Goal: Information Seeking & Learning: Learn about a topic

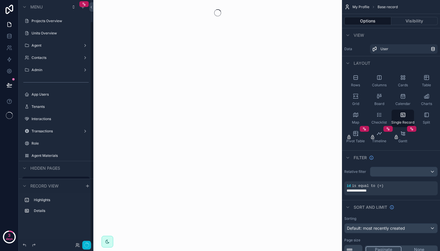
scroll to position [23, 0]
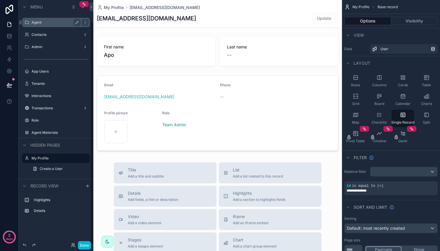
click at [50, 25] on div "Agent" at bounding box center [55, 22] width 49 height 7
click at [41, 22] on label "Agent" at bounding box center [54, 22] width 47 height 5
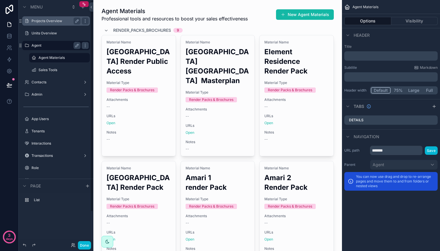
click at [45, 21] on label "Projects Overview" at bounding box center [54, 21] width 47 height 5
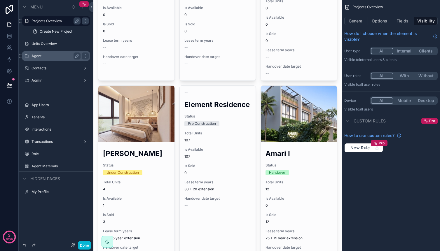
scroll to position [66, 0]
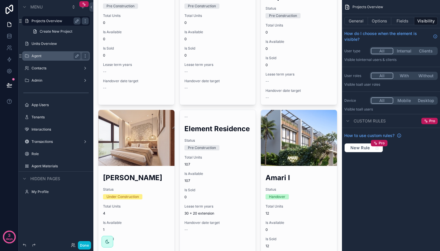
click at [122, 177] on div "scrollable content" at bounding box center [217, 224] width 248 height 580
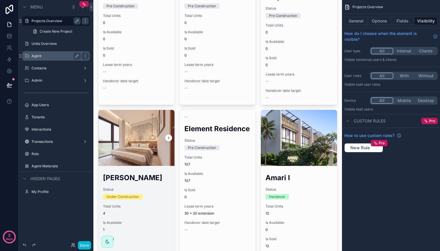
click at [122, 178] on h2 "[PERSON_NAME]" at bounding box center [136, 178] width 67 height 10
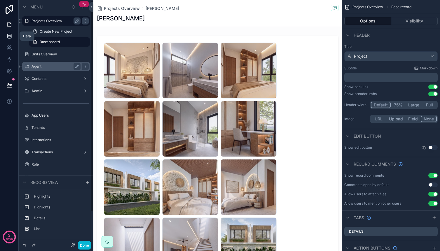
click at [13, 33] on link at bounding box center [9, 36] width 18 height 12
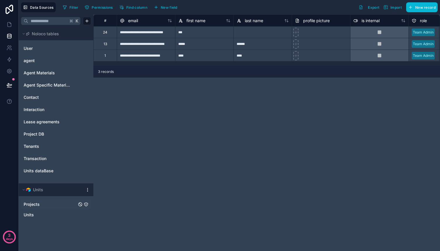
click at [53, 208] on div "Projects" at bounding box center [56, 204] width 70 height 9
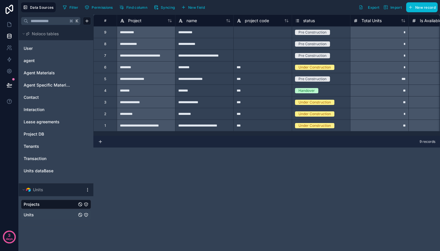
click at [51, 215] on link "Units" at bounding box center [50, 215] width 53 height 6
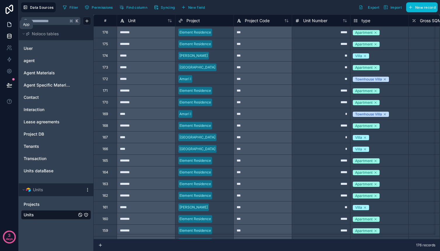
click at [10, 25] on icon at bounding box center [9, 25] width 6 height 6
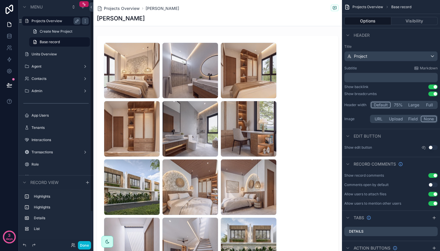
click at [49, 22] on label "Projects Overview" at bounding box center [54, 21] width 47 height 5
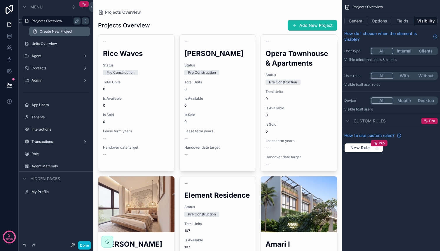
click at [68, 31] on span "Create New Project" at bounding box center [56, 31] width 33 height 5
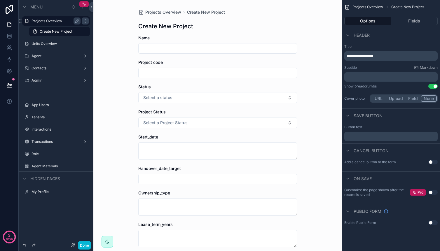
click at [58, 19] on label "Projects Overview" at bounding box center [54, 21] width 47 height 5
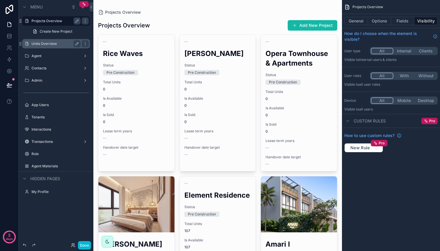
click at [52, 42] on label "Units Overview" at bounding box center [54, 43] width 47 height 5
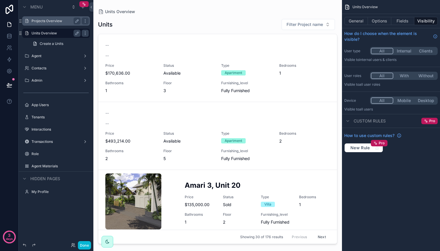
click at [130, 132] on div "scrollable content" at bounding box center [217, 122] width 248 height 244
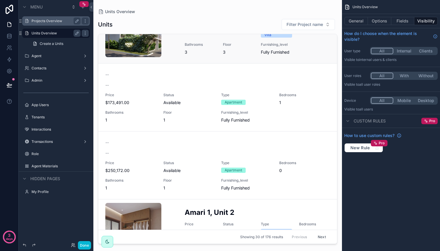
scroll to position [265, 0]
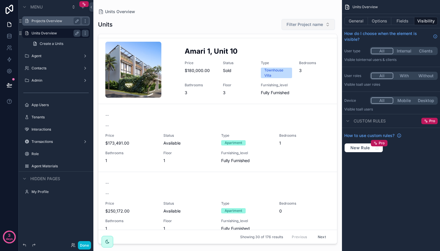
click at [287, 24] on span "Filter Project name" at bounding box center [304, 25] width 36 height 6
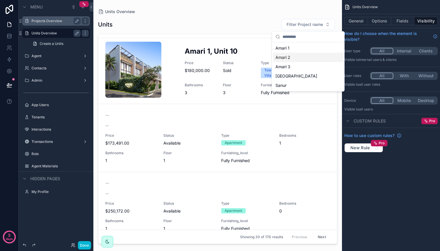
click at [287, 56] on div "Amari 2" at bounding box center [308, 57] width 70 height 9
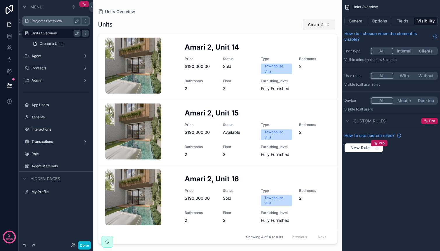
click at [312, 21] on button "Amari 2" at bounding box center [319, 24] width 32 height 11
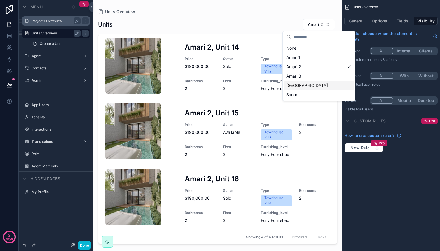
click at [307, 85] on div "[GEOGRAPHIC_DATA]" at bounding box center [319, 85] width 70 height 9
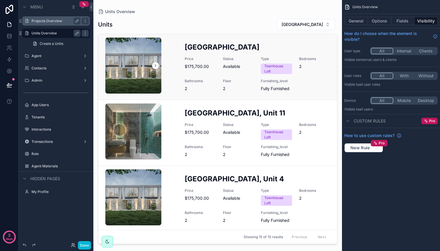
click at [254, 62] on div "[GEOGRAPHIC_DATA] 8 Price $175,700.00 Status Available Type Townhouse Loft Bedr…" at bounding box center [256, 66] width 145 height 49
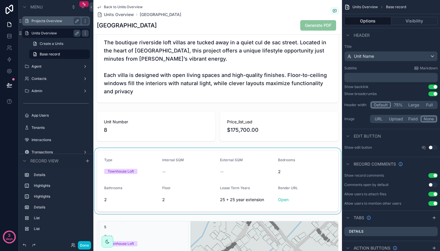
scroll to position [304, 0]
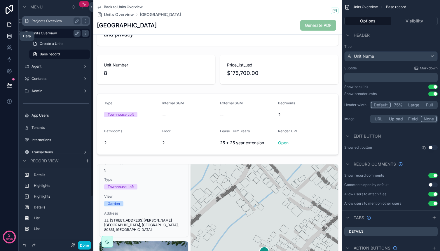
click at [9, 39] on icon at bounding box center [9, 36] width 6 height 6
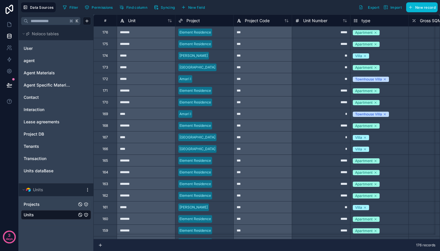
click at [39, 204] on span "Projects" at bounding box center [32, 204] width 16 height 6
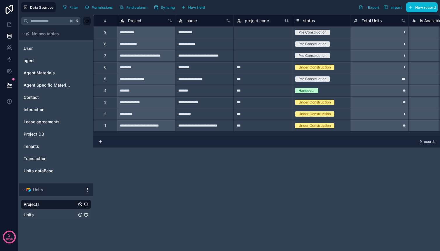
click at [41, 211] on div "Units" at bounding box center [56, 214] width 70 height 9
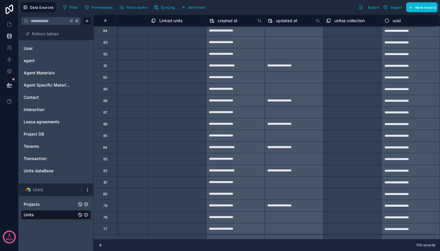
scroll to position [957, 0]
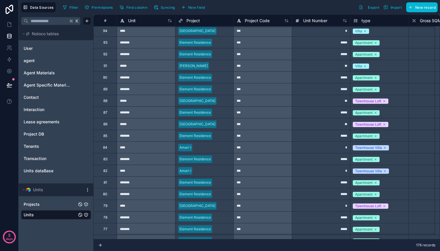
click at [45, 203] on link "Projects" at bounding box center [50, 204] width 53 height 6
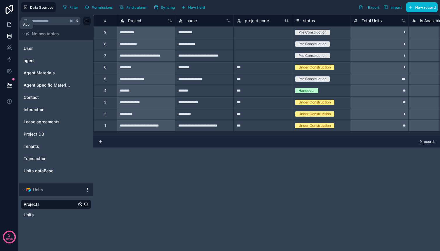
click at [13, 25] on link at bounding box center [9, 25] width 18 height 12
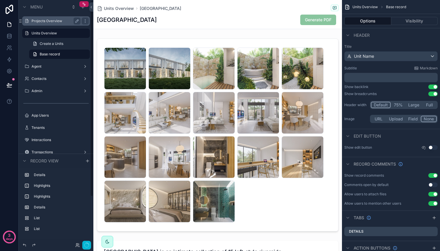
click at [37, 23] on label "Projects Overview" at bounding box center [54, 21] width 47 height 5
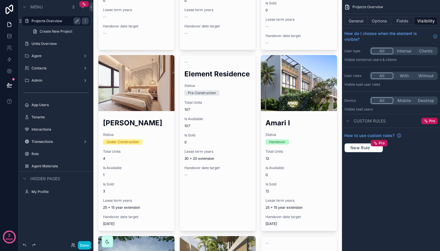
scroll to position [125, 0]
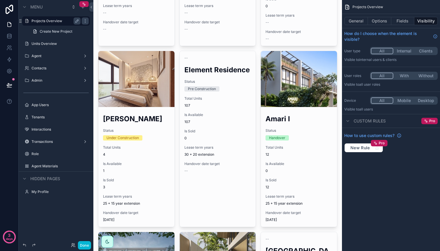
click at [204, 70] on div "scrollable content" at bounding box center [217, 165] width 248 height 580
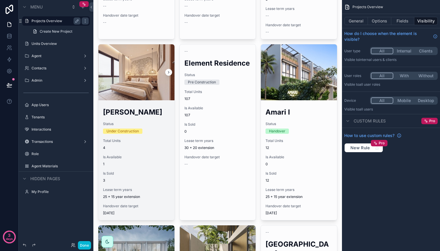
scroll to position [136, 0]
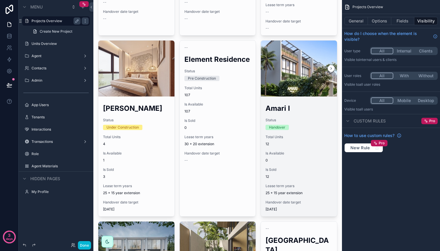
click at [265, 105] on h2 "Amari I" at bounding box center [298, 108] width 67 height 10
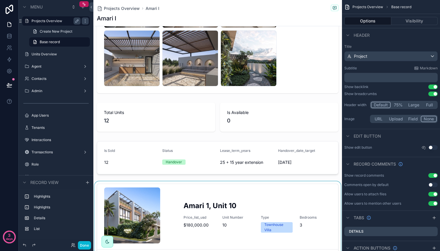
scroll to position [420, 0]
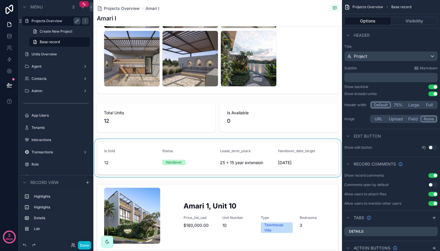
click at [237, 150] on div "scrollable content" at bounding box center [217, 158] width 248 height 38
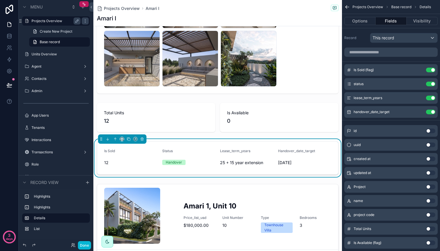
click at [237, 150] on span "Lease_term_years" at bounding box center [235, 151] width 30 height 4
click at [236, 151] on span "Lease_term_years" at bounding box center [235, 151] width 30 height 4
click at [290, 152] on span "Handover_date_target" at bounding box center [296, 151] width 37 height 4
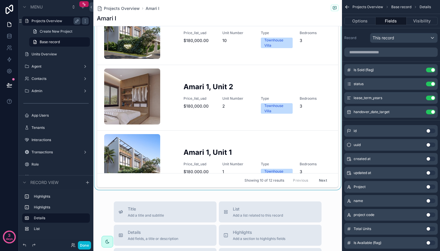
scroll to position [568, 0]
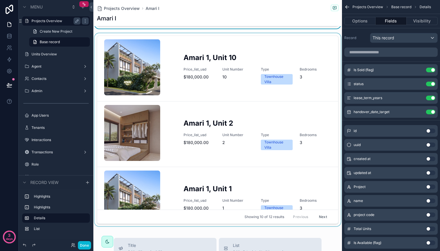
click at [331, 67] on div "scrollable content" at bounding box center [217, 130] width 248 height 195
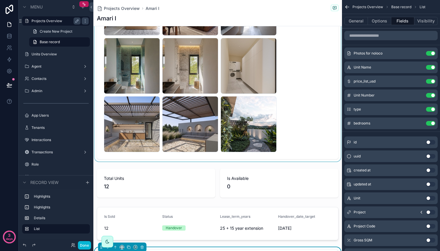
scroll to position [395, 0]
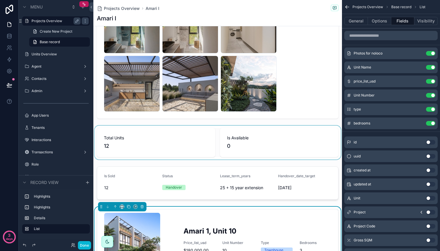
click at [253, 146] on div "scrollable content" at bounding box center [217, 143] width 248 height 34
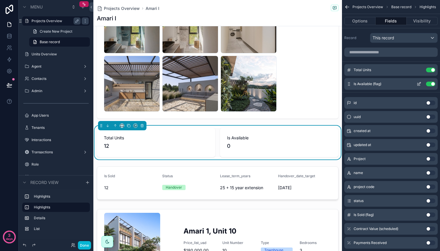
click at [420, 85] on icon "scrollable content" at bounding box center [418, 84] width 5 height 5
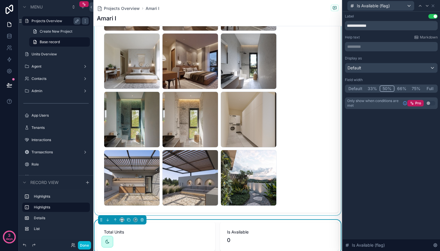
scroll to position [297, 0]
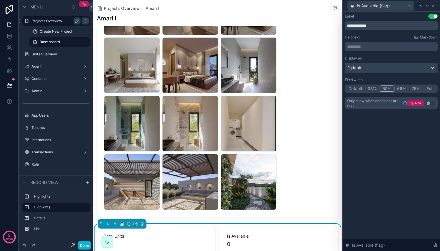
click at [384, 66] on div "Default" at bounding box center [391, 67] width 92 height 9
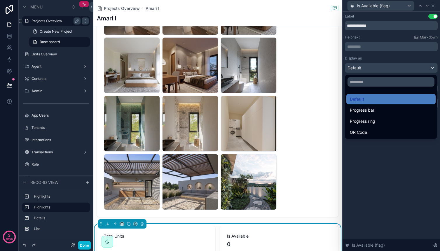
click at [384, 66] on div at bounding box center [390, 125] width 97 height 251
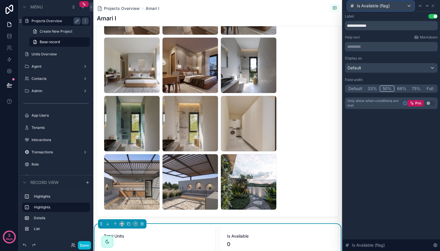
click at [398, 7] on div "Is Available (flag)" at bounding box center [380, 5] width 66 height 9
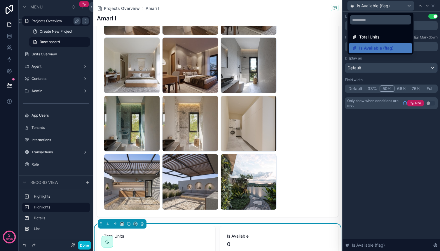
click at [398, 7] on div at bounding box center [390, 125] width 97 height 251
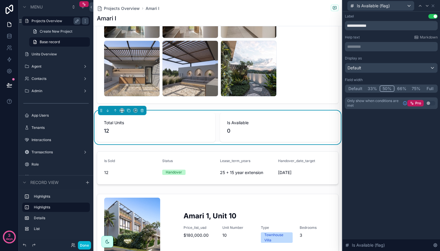
scroll to position [406, 0]
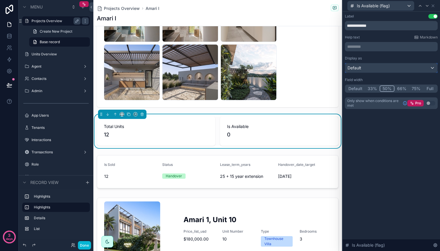
click at [367, 64] on div "Default" at bounding box center [391, 67] width 92 height 9
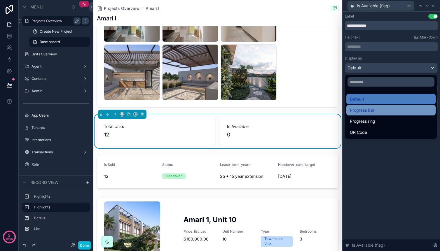
click at [369, 111] on span "Progress bar" at bounding box center [361, 110] width 24 height 7
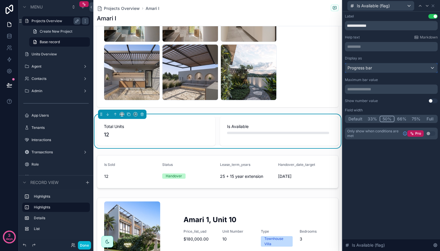
click at [377, 71] on div "Progress bar" at bounding box center [391, 67] width 92 height 9
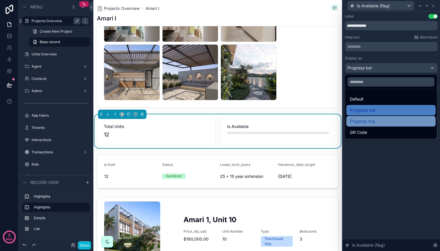
click at [368, 117] on div "Progress ring" at bounding box center [390, 121] width 89 height 10
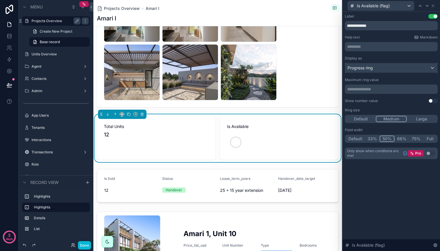
click at [377, 71] on div "Progress ring" at bounding box center [391, 67] width 92 height 9
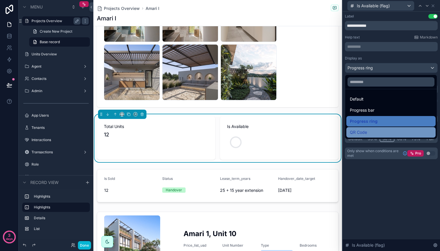
click at [366, 127] on div "QR Code" at bounding box center [390, 132] width 89 height 10
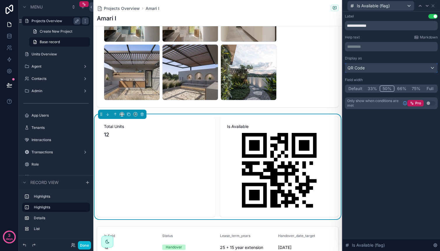
click at [379, 65] on div "QR Code" at bounding box center [391, 67] width 92 height 9
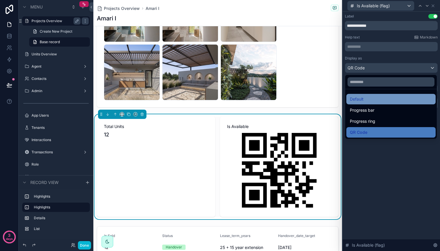
click at [370, 97] on div "Default" at bounding box center [390, 99] width 82 height 7
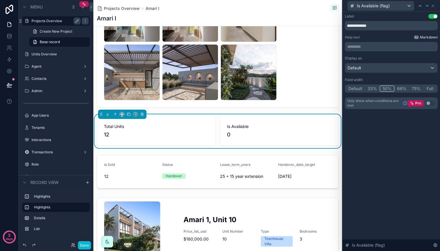
click at [419, 39] on link "Markdown" at bounding box center [426, 37] width 24 height 5
click at [394, 10] on div "Is Available (flag)" at bounding box center [380, 5] width 66 height 9
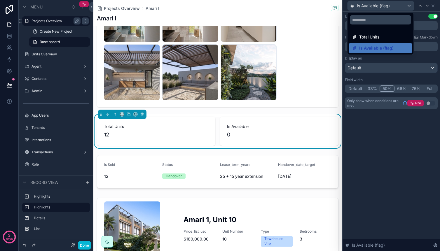
click at [186, 132] on span "12" at bounding box center [156, 135] width 104 height 8
click at [108, 139] on div "Total Units 12" at bounding box center [156, 131] width 118 height 29
click at [108, 135] on span "12" at bounding box center [156, 135] width 104 height 8
click at [365, 48] on span "Is Available (flag)" at bounding box center [376, 48] width 34 height 7
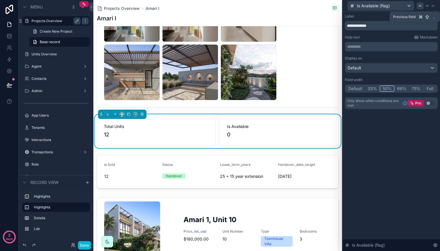
click at [418, 7] on icon at bounding box center [419, 5] width 5 height 5
click at [425, 7] on icon at bounding box center [426, 5] width 5 height 5
click at [433, 6] on icon at bounding box center [432, 5] width 5 height 5
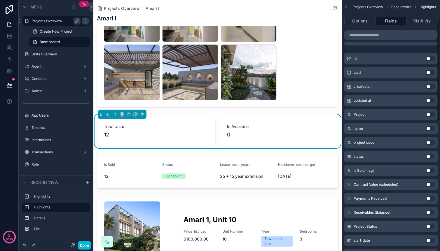
scroll to position [0, 0]
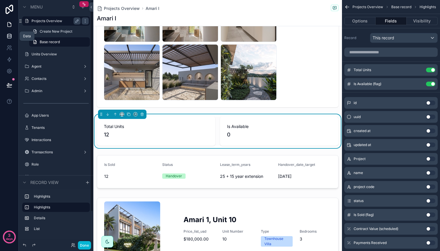
click at [8, 35] on icon at bounding box center [9, 36] width 6 height 6
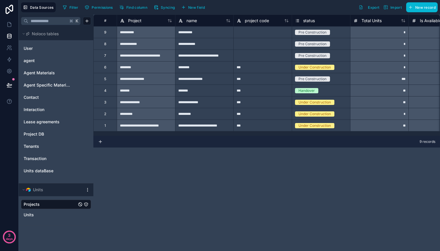
click at [138, 136] on div "**********" at bounding box center [266, 75] width 346 height 121
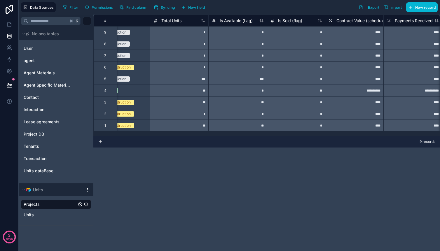
scroll to position [0, 215]
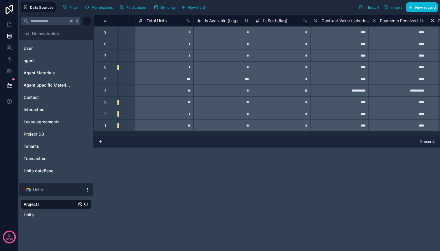
click at [226, 34] on div "*" at bounding box center [222, 32] width 58 height 12
click at [222, 18] on span "Is Available (flag)" at bounding box center [221, 21] width 33 height 6
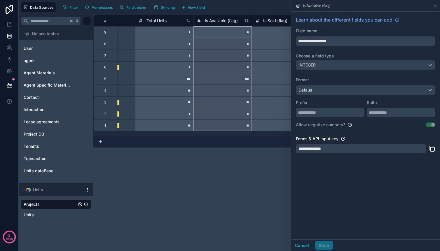
click at [328, 98] on div "Prefix" at bounding box center [330, 106] width 68 height 22
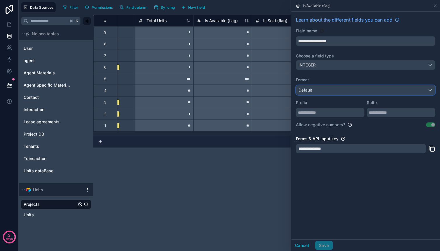
click at [328, 94] on div "Default" at bounding box center [365, 89] width 139 height 9
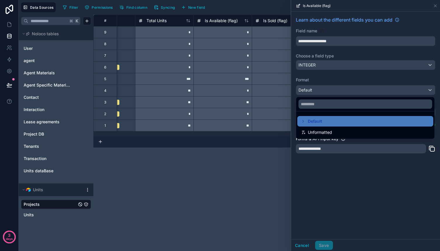
click at [328, 93] on div at bounding box center [365, 125] width 149 height 251
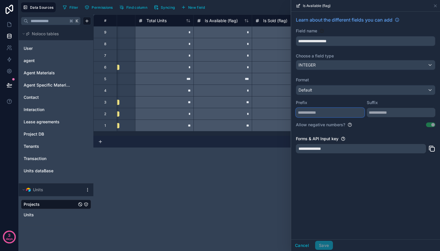
click at [323, 112] on input "text" at bounding box center [330, 112] width 68 height 9
click at [342, 165] on div "**********" at bounding box center [365, 126] width 149 height 228
click at [383, 111] on input "text" at bounding box center [400, 112] width 68 height 9
click at [348, 114] on input "text" at bounding box center [330, 112] width 68 height 9
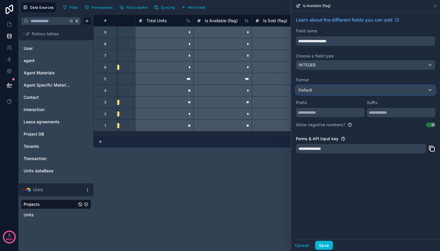
click at [344, 92] on div "Default" at bounding box center [365, 89] width 139 height 9
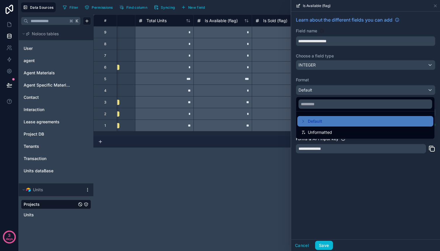
click at [238, 170] on div "**********" at bounding box center [266, 133] width 346 height 236
click at [435, 6] on div at bounding box center [365, 125] width 149 height 251
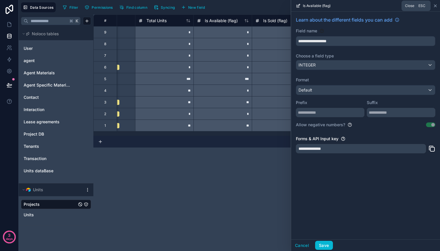
click at [435, 7] on icon at bounding box center [435, 5] width 5 height 5
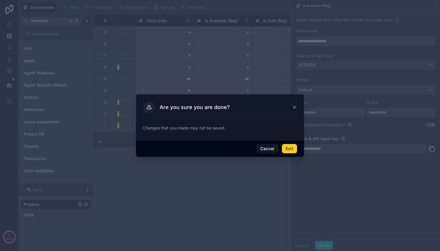
click at [286, 145] on button "Exit" at bounding box center [289, 148] width 15 height 9
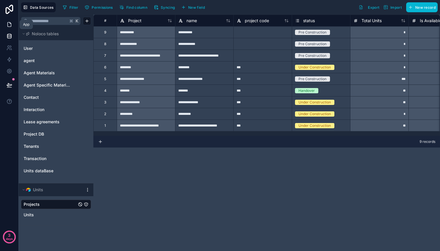
click at [13, 26] on link at bounding box center [9, 25] width 18 height 12
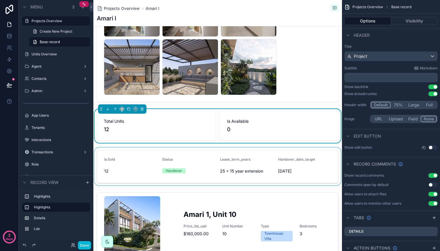
scroll to position [371, 0]
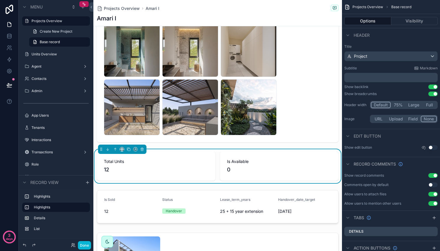
click at [259, 168] on span "0" at bounding box center [279, 170] width 104 height 8
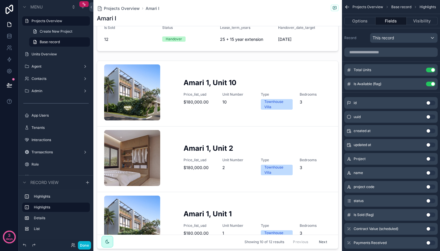
scroll to position [0, 0]
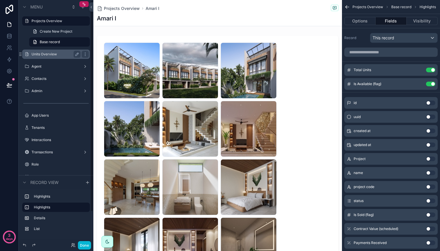
click at [54, 54] on label "Units Overview" at bounding box center [54, 54] width 47 height 5
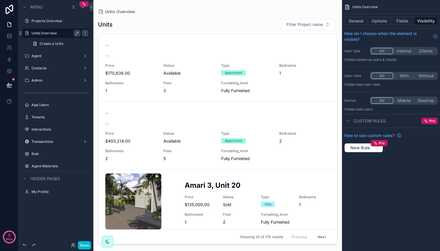
click at [267, 27] on div "scrollable content" at bounding box center [217, 122] width 248 height 244
click at [293, 26] on span "Filter Project name" at bounding box center [304, 25] width 36 height 6
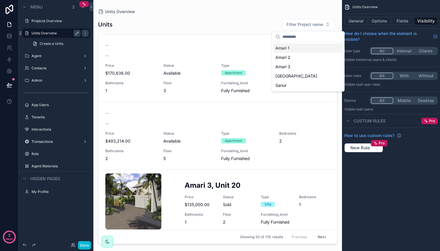
click at [261, 25] on div "Units Filter Project name" at bounding box center [217, 25] width 239 height 12
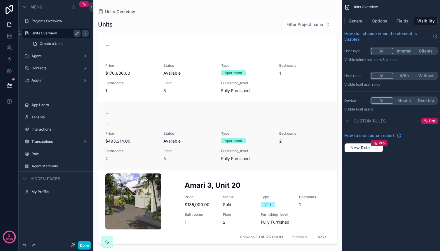
scroll to position [131, 0]
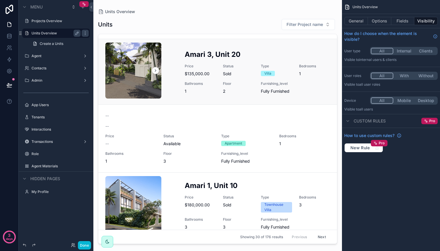
click at [211, 53] on h2 "Amari 3, Unit 20" at bounding box center [256, 55] width 145 height 10
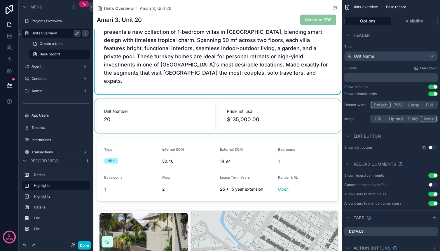
scroll to position [219, 0]
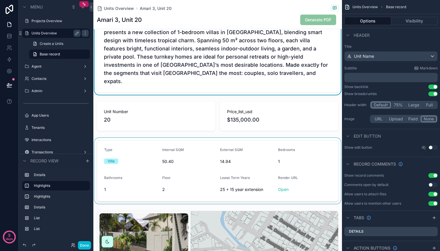
click at [277, 182] on div "scrollable content" at bounding box center [217, 171] width 248 height 66
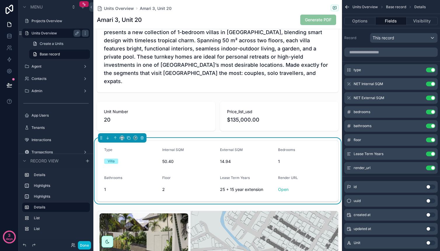
click at [279, 187] on link "Open" at bounding box center [283, 189] width 10 height 5
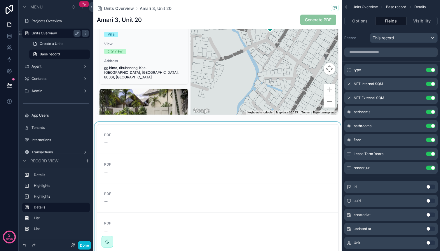
scroll to position [505, 0]
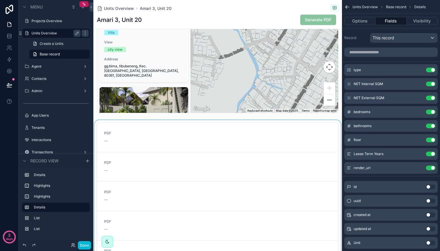
drag, startPoint x: 332, startPoint y: 136, endPoint x: 331, endPoint y: 153, distance: 17.2
click at [331, 153] on div "scrollable content" at bounding box center [217, 217] width 248 height 195
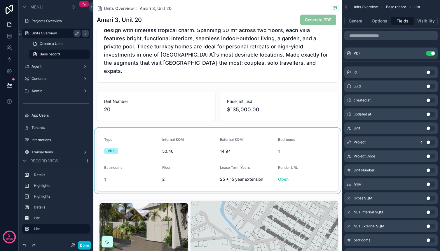
scroll to position [229, 0]
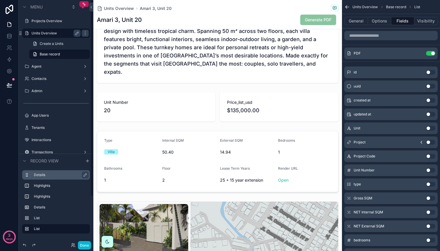
click at [35, 171] on div "Details" at bounding box center [56, 174] width 68 height 9
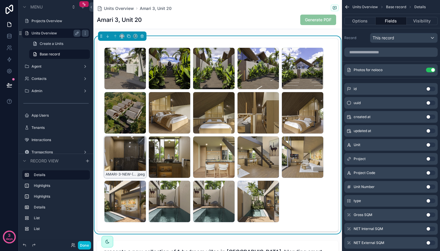
scroll to position [1, 0]
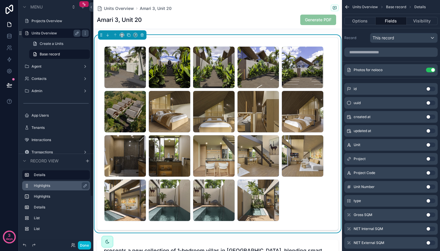
click at [50, 189] on div "Highlights" at bounding box center [61, 185] width 54 height 7
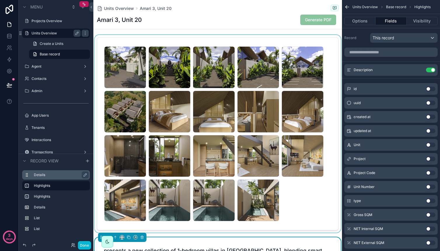
click at [51, 177] on div "Details" at bounding box center [61, 174] width 54 height 7
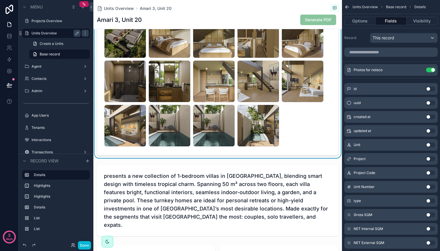
scroll to position [0, 0]
